Goal: Task Accomplishment & Management: Use online tool/utility

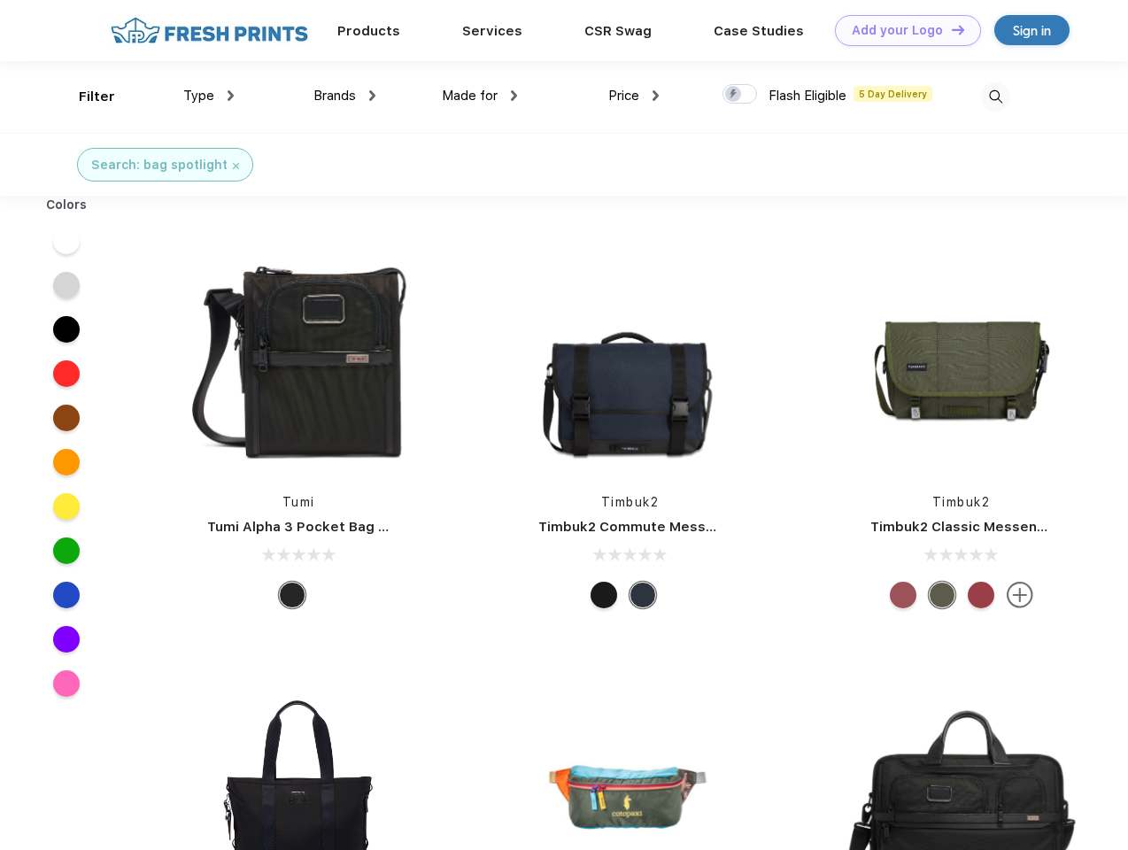
scroll to position [1, 0]
click at [902, 30] on link "Add your Logo Design Tool" at bounding box center [908, 30] width 146 height 31
click at [0, 0] on div "Design Tool" at bounding box center [0, 0] width 0 height 0
click at [950, 29] on link "Add your Logo Design Tool" at bounding box center [908, 30] width 146 height 31
click at [85, 97] on div "Filter" at bounding box center [97, 97] width 36 height 20
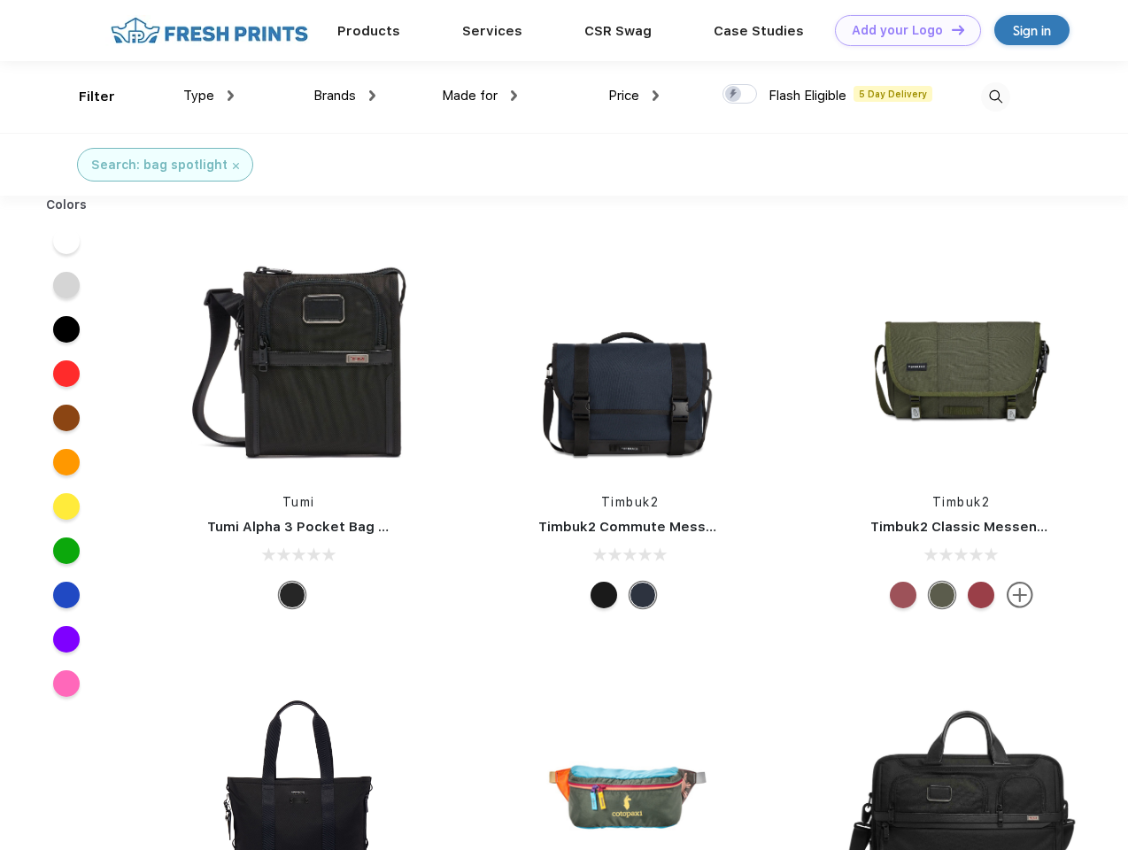
click at [209, 96] on span "Type" at bounding box center [198, 96] width 31 height 16
click at [345, 96] on span "Brands" at bounding box center [335, 96] width 43 height 16
click at [480, 96] on span "Made for" at bounding box center [470, 96] width 56 height 16
click at [634, 96] on span "Price" at bounding box center [623, 96] width 31 height 16
click at [740, 95] on div at bounding box center [740, 93] width 35 height 19
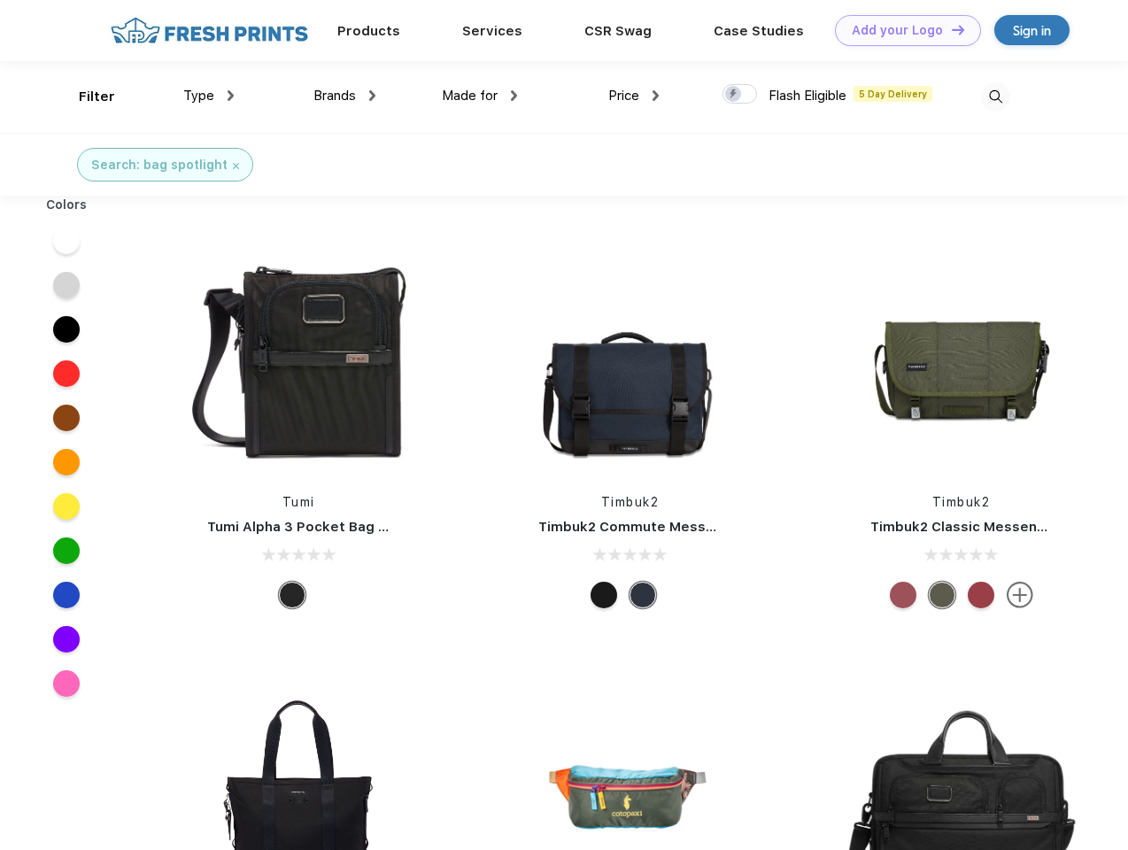
click at [734, 95] on input "checkbox" at bounding box center [729, 89] width 12 height 12
click at [996, 97] on img at bounding box center [995, 96] width 29 height 29
